Goal: Task Accomplishment & Management: Complete application form

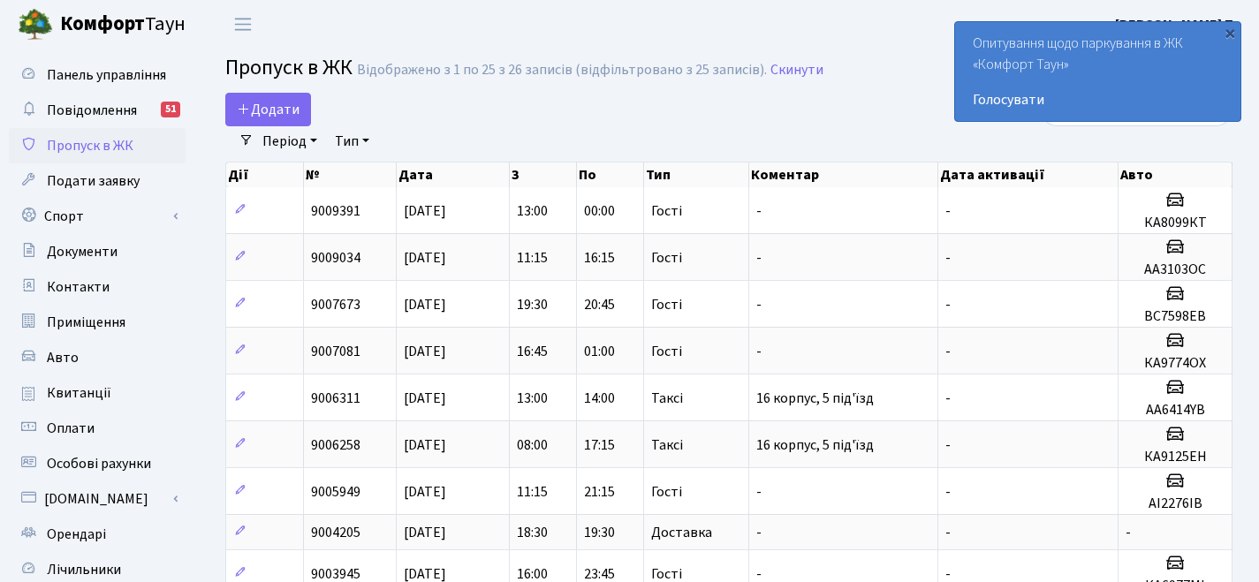
select select "25"
click at [265, 108] on span "Додати" at bounding box center [268, 109] width 63 height 19
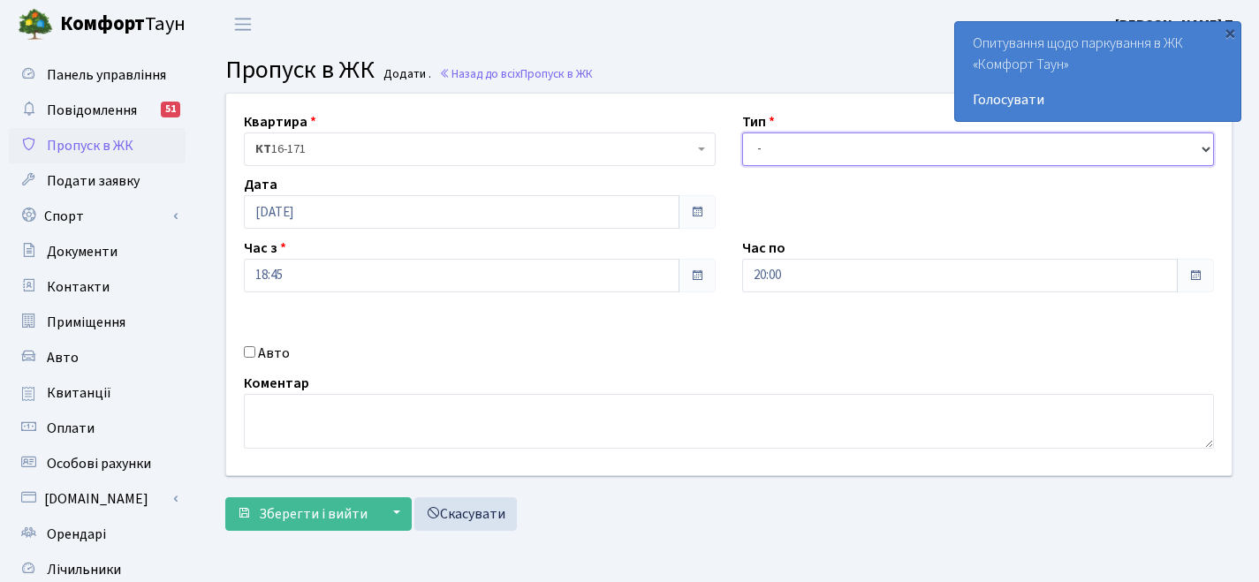
click at [817, 143] on select "- Доставка Таксі Гості Сервіс" at bounding box center [978, 150] width 472 height 34
select select "3"
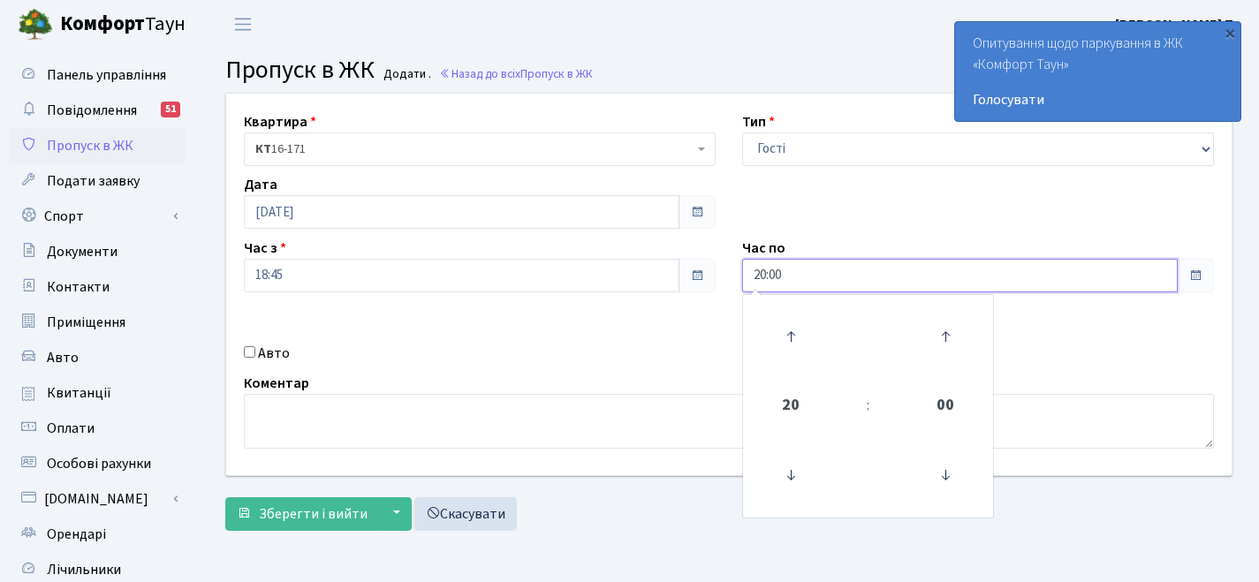
click at [793, 275] on input "20:00" at bounding box center [960, 276] width 436 height 34
click at [800, 338] on icon at bounding box center [791, 337] width 48 height 48
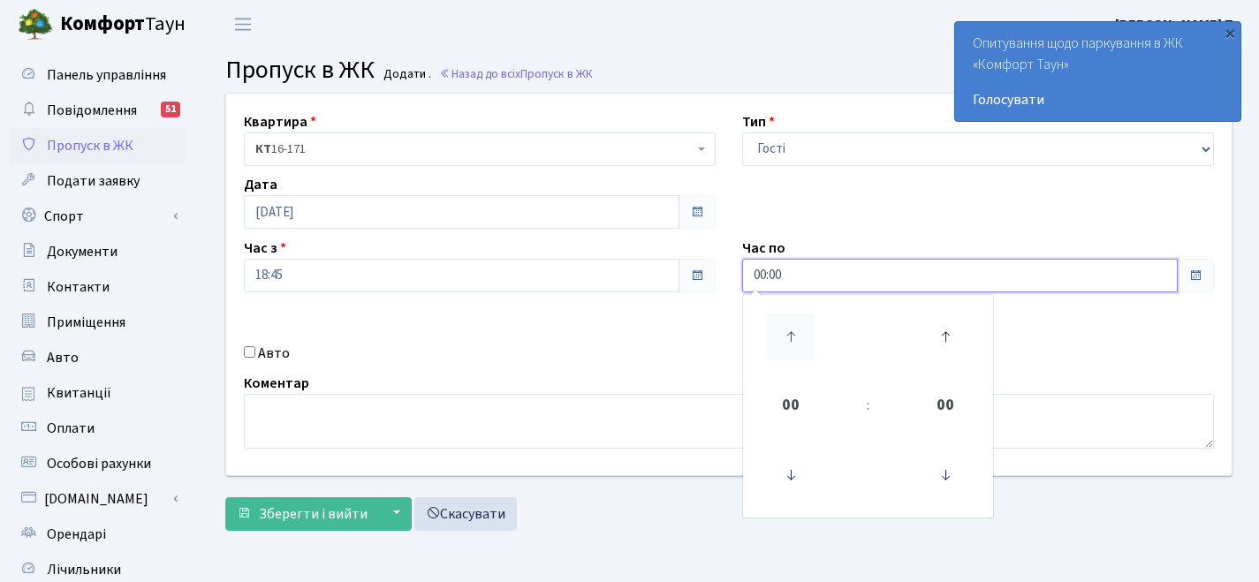
click at [800, 338] on icon at bounding box center [791, 337] width 48 height 48
type input "01:00"
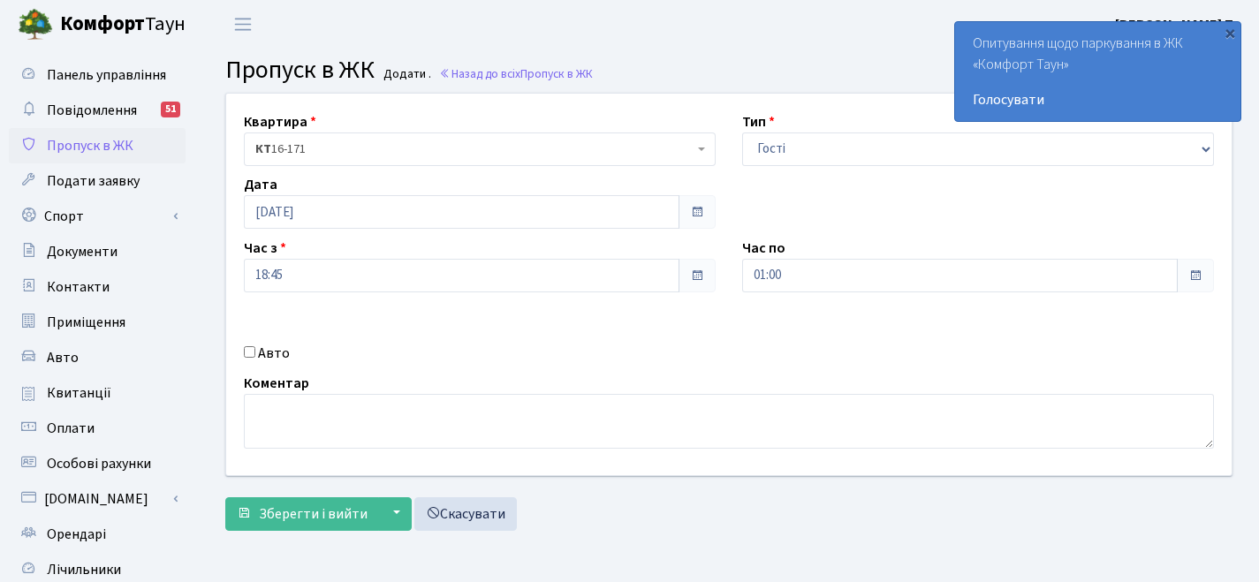
click at [670, 337] on div "Квартира <b>КТ</b>&nbsp;&nbsp;&nbsp;&nbsp;16-171 КТ 16-171 Тип - Доставка Таксі…" at bounding box center [729, 285] width 1032 height 382
click at [269, 211] on input "[DATE]" at bounding box center [462, 212] width 436 height 34
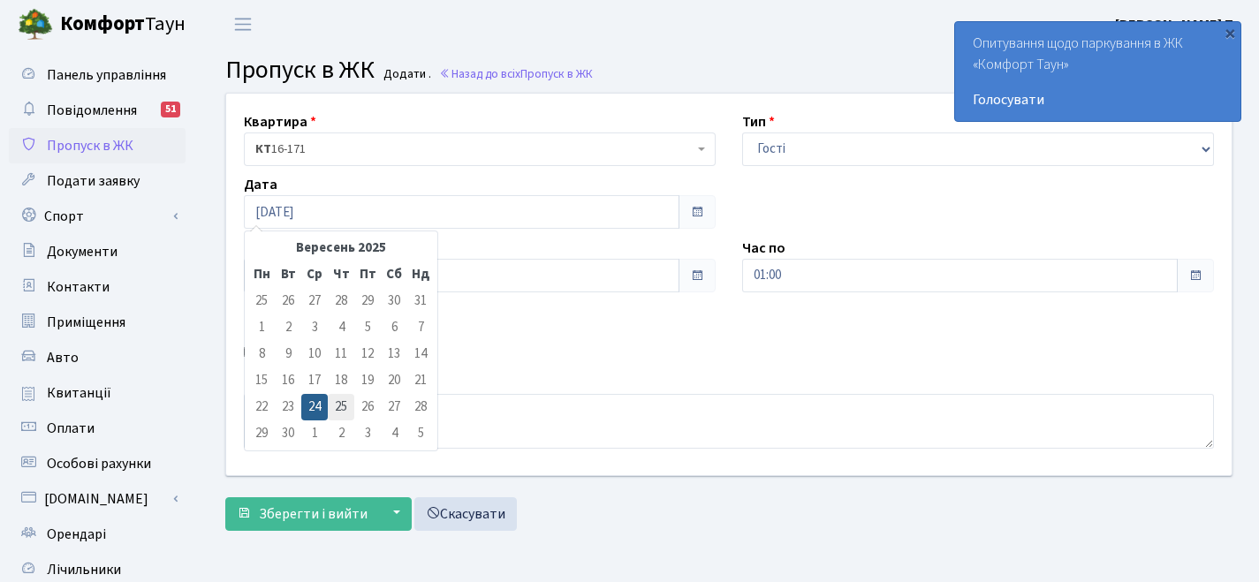
click at [345, 407] on td "25" at bounding box center [341, 407] width 27 height 27
type input "25.09.2025"
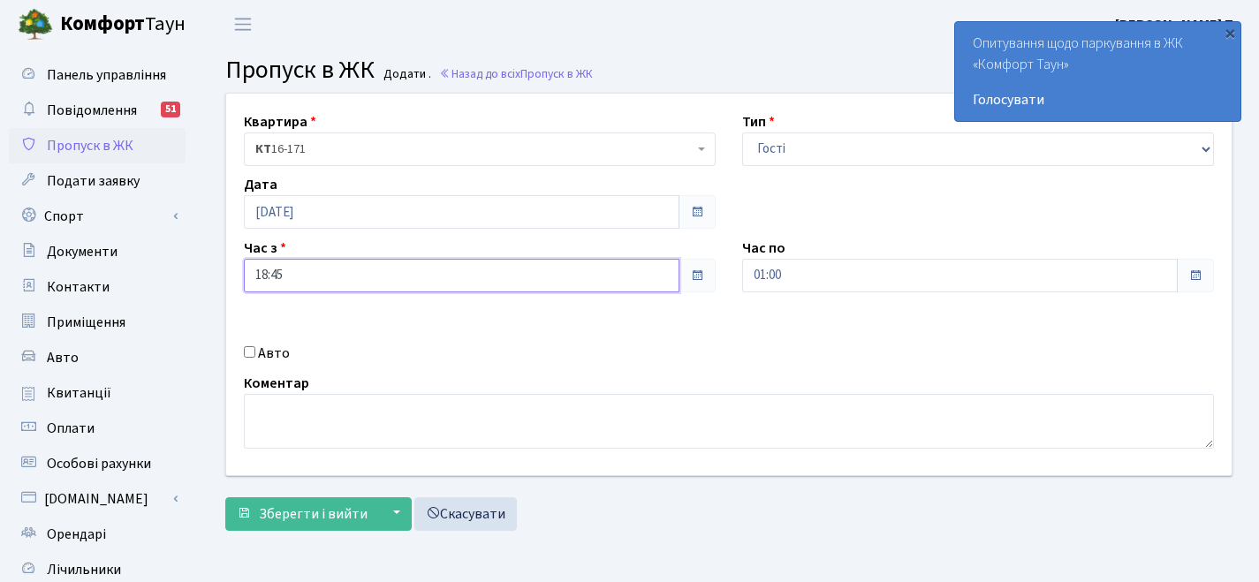
click at [392, 272] on input "18:45" at bounding box center [462, 276] width 436 height 34
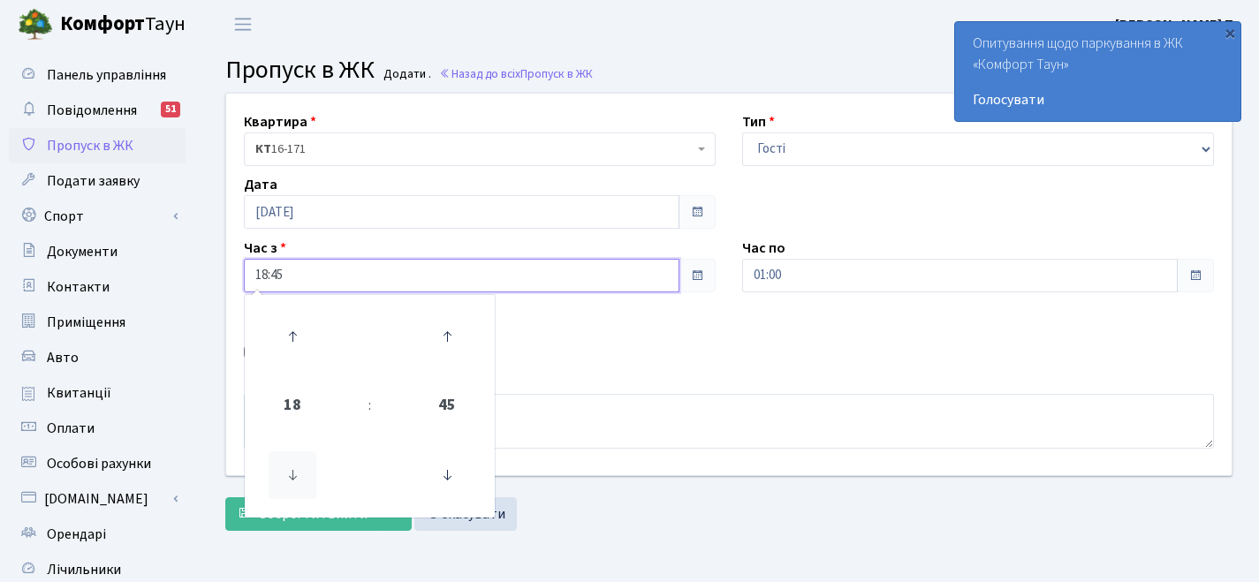
click at [284, 474] on icon at bounding box center [293, 475] width 48 height 48
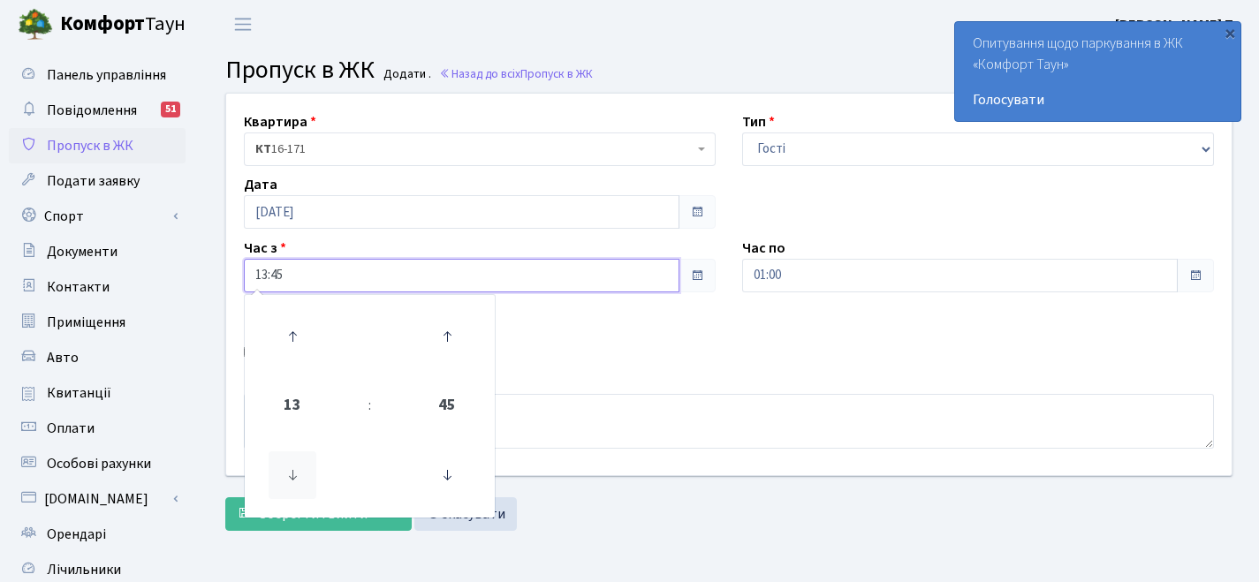
click at [284, 474] on icon at bounding box center [293, 475] width 48 height 48
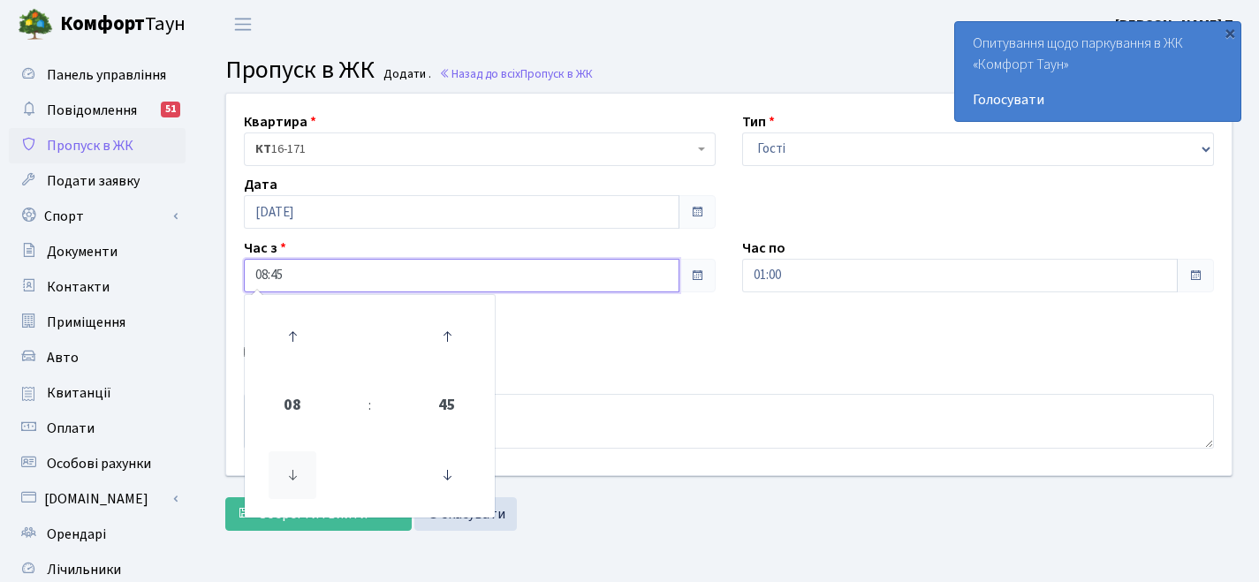
click at [284, 474] on icon at bounding box center [293, 475] width 48 height 48
type input "06:45"
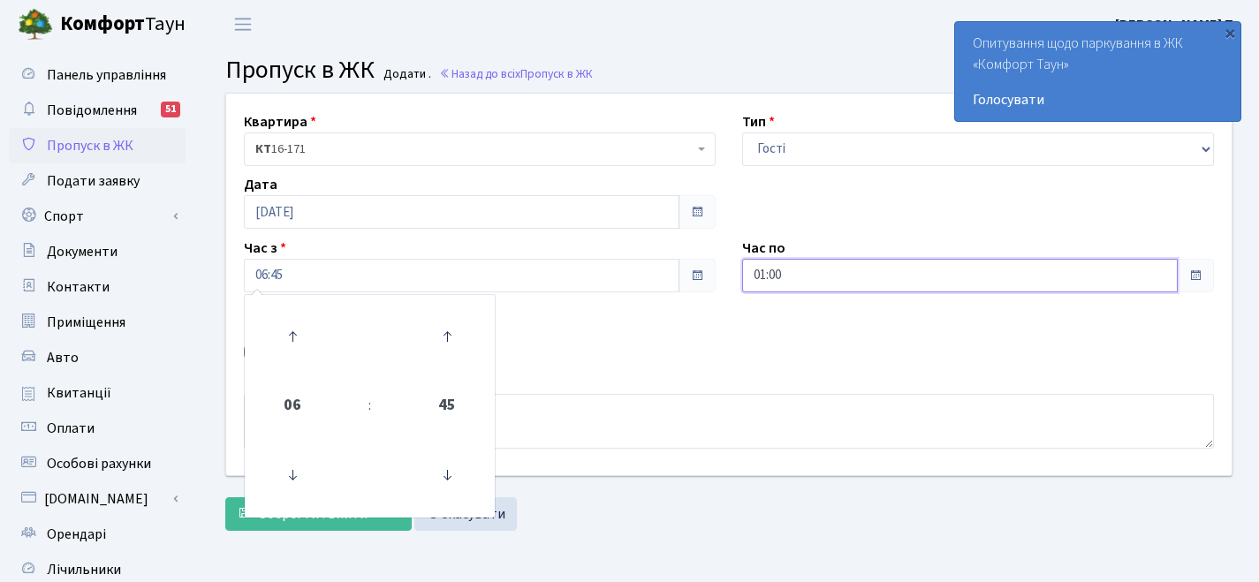
click at [849, 277] on input "01:00" at bounding box center [960, 276] width 436 height 34
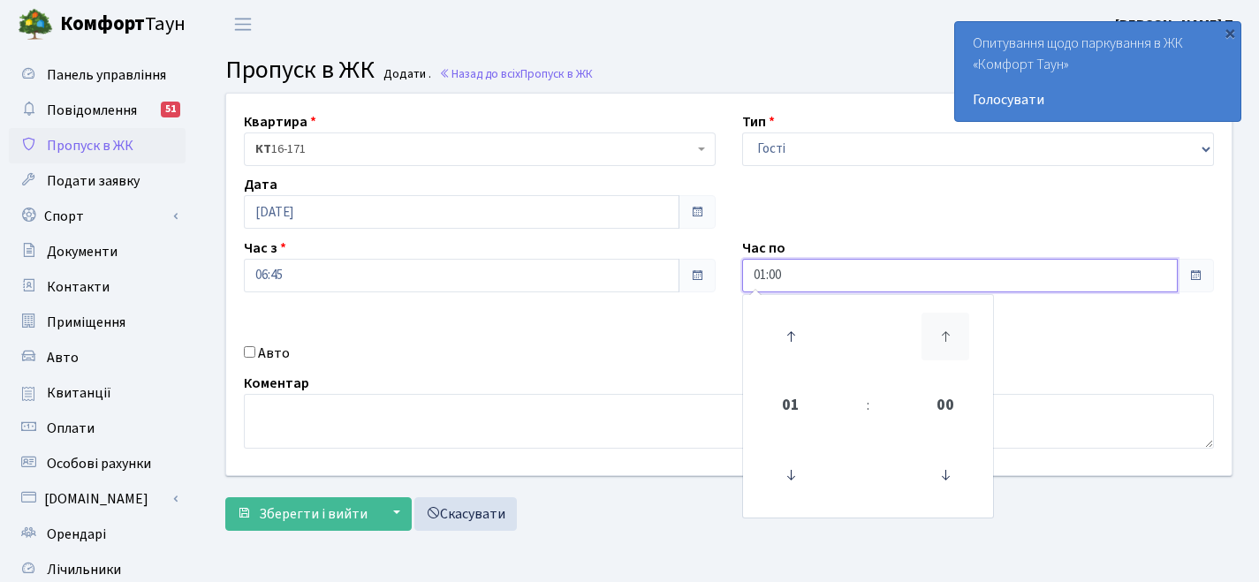
click at [939, 333] on icon at bounding box center [945, 337] width 48 height 48
click at [812, 332] on icon at bounding box center [791, 337] width 48 height 48
click at [795, 466] on icon at bounding box center [791, 475] width 48 height 48
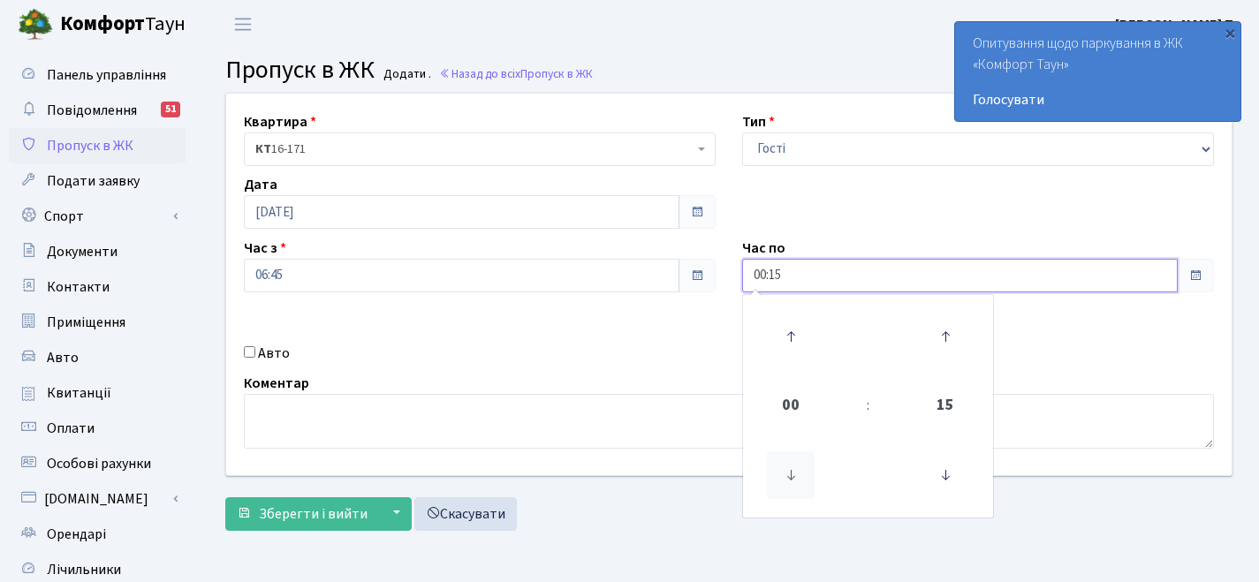
click at [795, 466] on icon at bounding box center [791, 475] width 48 height 48
click at [795, 322] on icon at bounding box center [791, 337] width 48 height 48
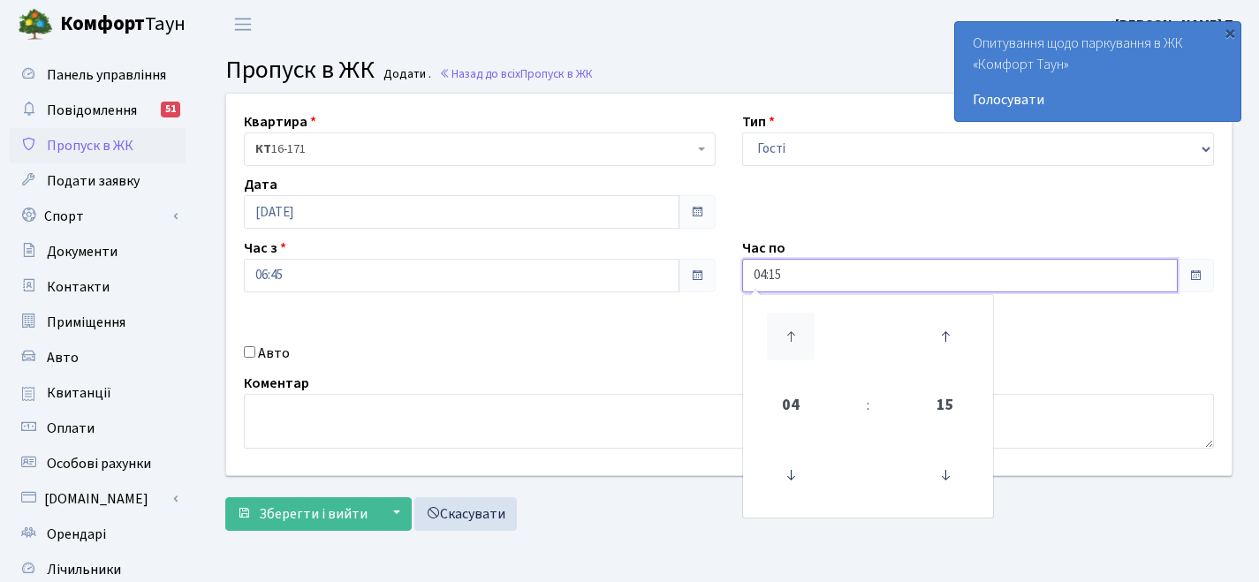
click at [795, 322] on icon at bounding box center [791, 337] width 48 height 48
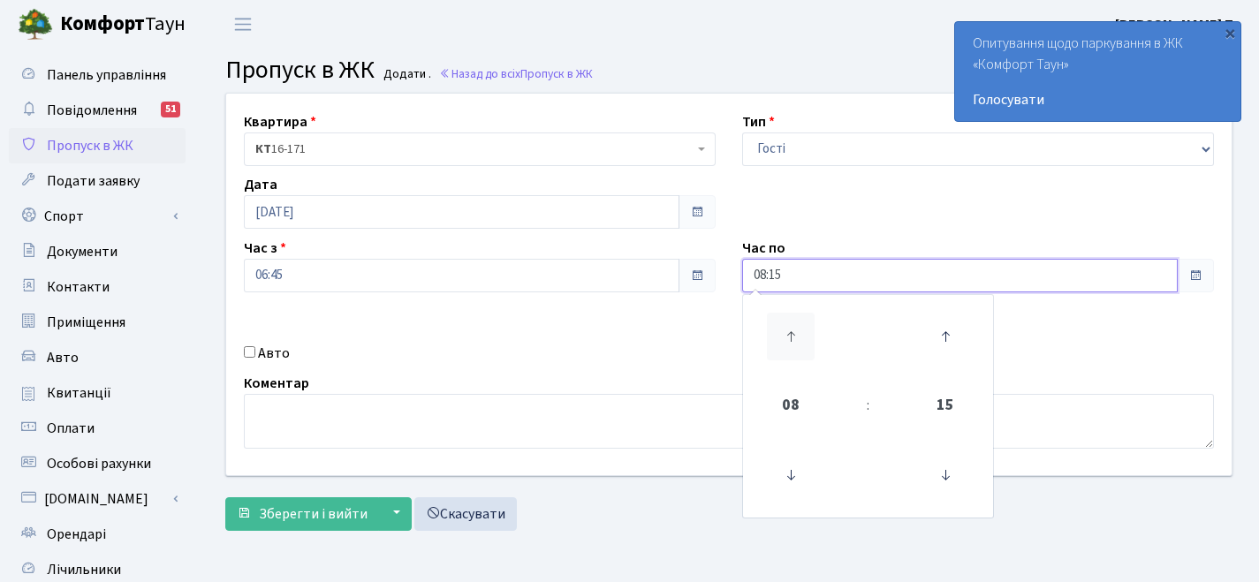
type input "09:15"
click at [151, 110] on link "Повідомлення 51" at bounding box center [97, 110] width 177 height 35
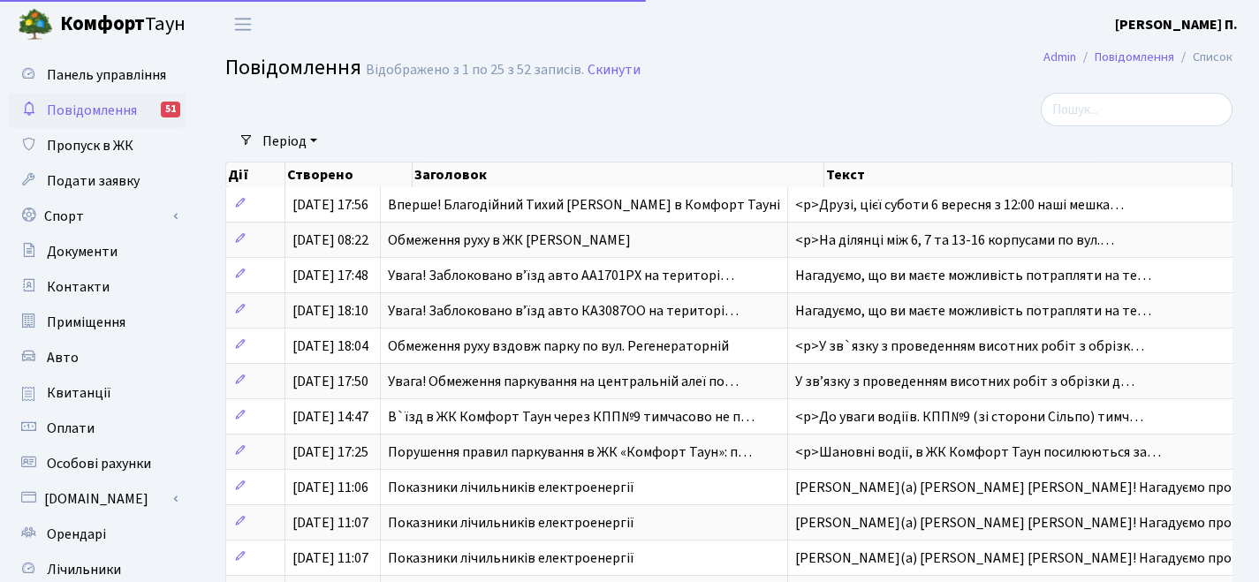
select select "25"
click at [79, 119] on span "Повідомлення" at bounding box center [92, 110] width 90 height 19
select select "25"
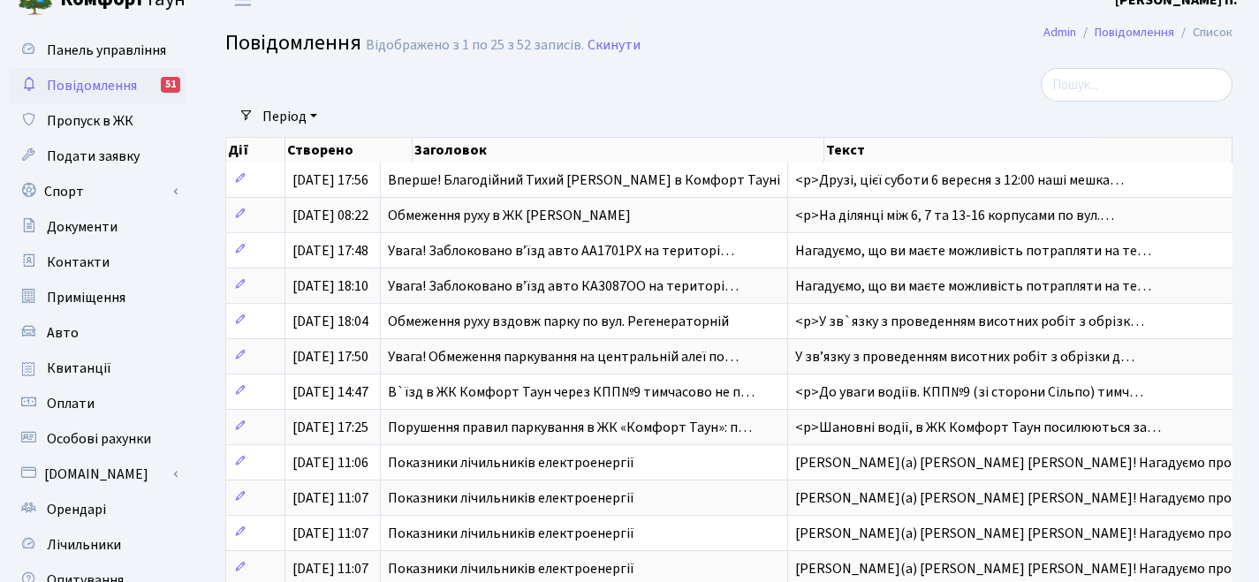
scroll to position [26, 0]
click at [26, 122] on icon at bounding box center [28, 118] width 18 height 17
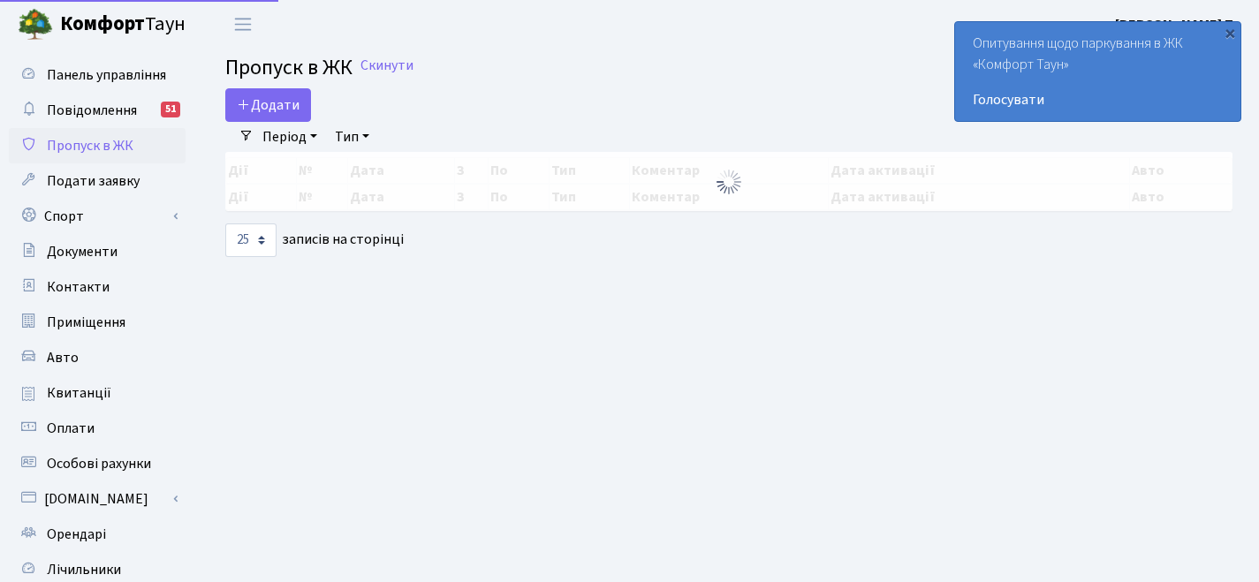
select select "25"
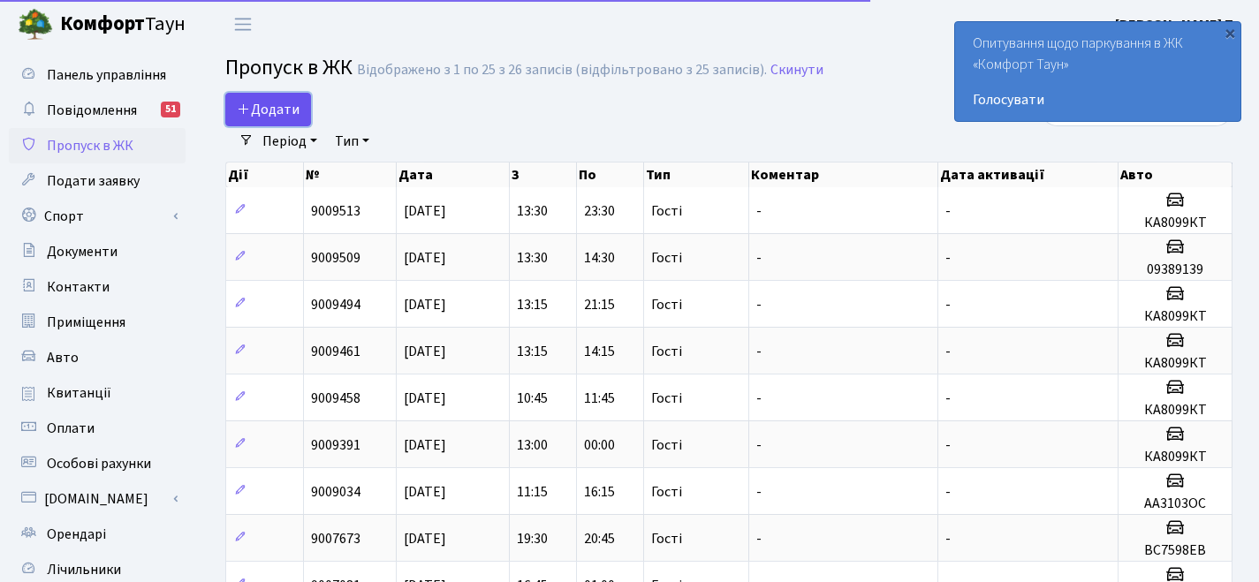
click at [245, 115] on icon at bounding box center [244, 109] width 14 height 14
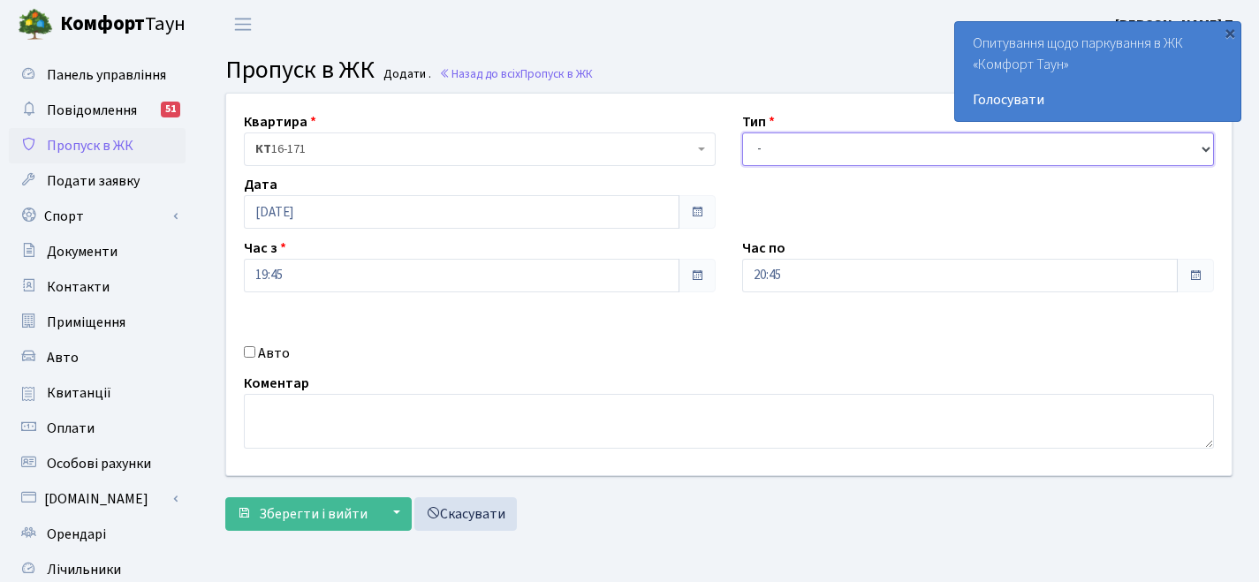
click at [798, 147] on select "- Доставка Таксі Гості Сервіс" at bounding box center [978, 150] width 472 height 34
select select "1"
click at [798, 141] on select "- Доставка Таксі Гості Сервіс" at bounding box center [978, 150] width 472 height 34
click at [287, 356] on div "Авто" at bounding box center [480, 353] width 498 height 21
click at [277, 354] on label "Авто" at bounding box center [274, 353] width 32 height 21
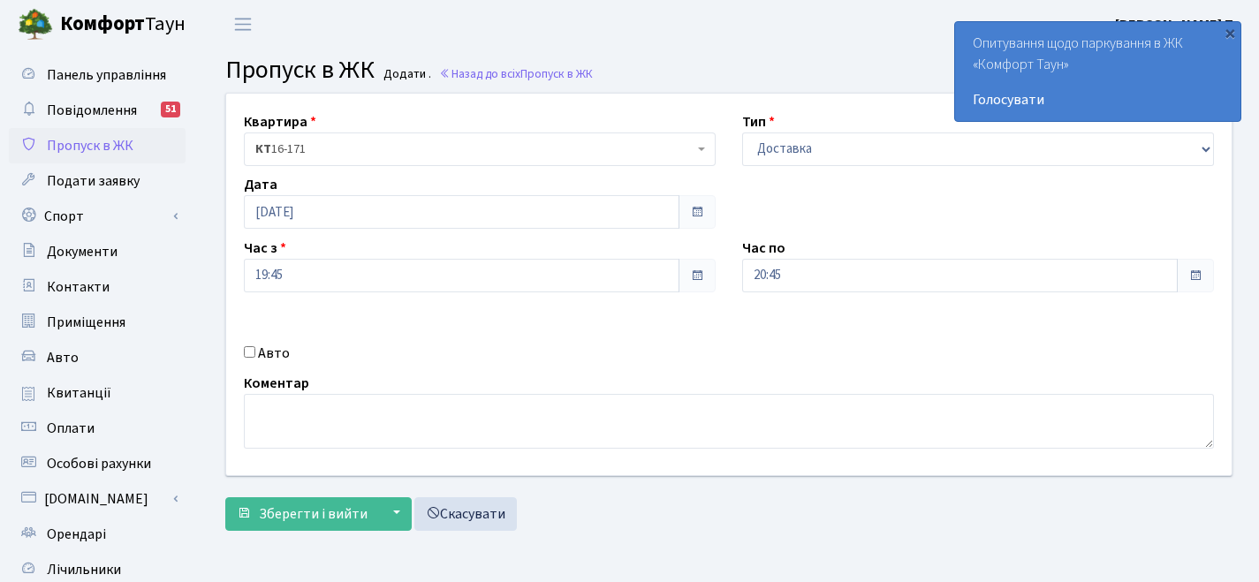
click at [255, 354] on input "Авто" at bounding box center [249, 351] width 11 height 11
click at [277, 354] on label "Авто" at bounding box center [274, 353] width 32 height 21
click at [255, 354] on input "Авто" at bounding box center [249, 351] width 11 height 11
checkbox input "false"
